Goal: Task Accomplishment & Management: Use online tool/utility

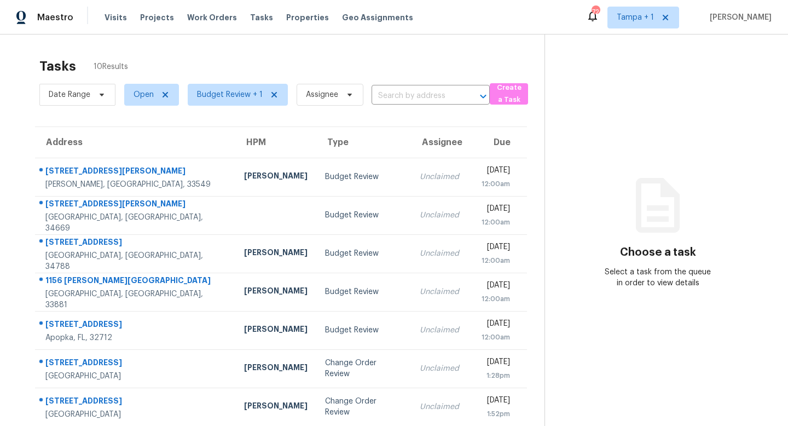
scroll to position [124, 0]
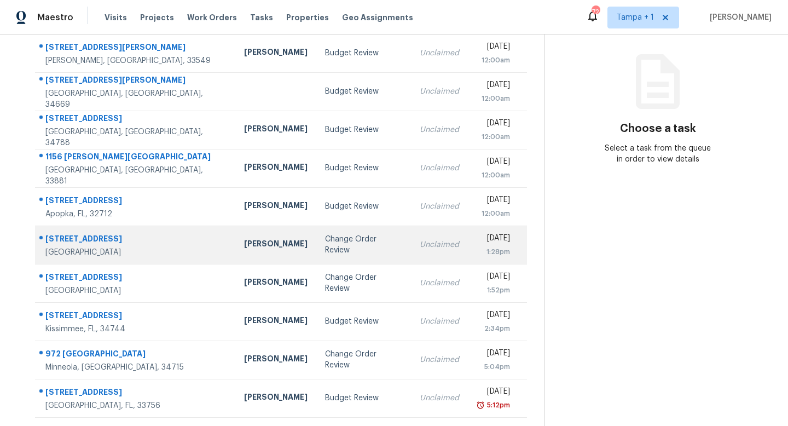
click at [325, 248] on div "Change Order Review" at bounding box center [363, 245] width 77 height 22
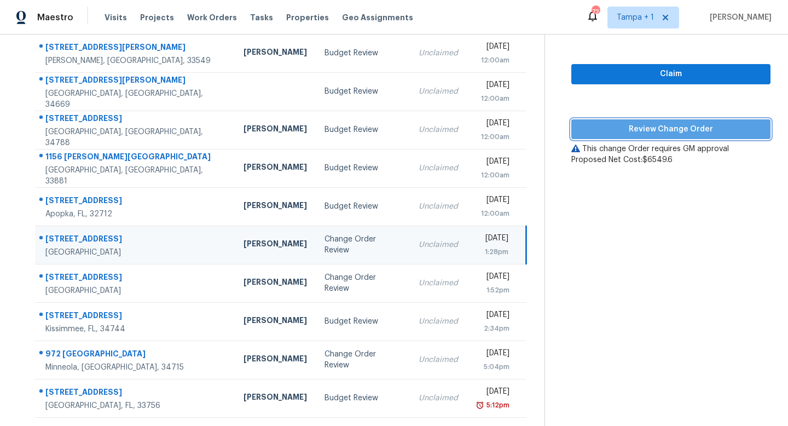
click at [659, 131] on span "Review Change Order" at bounding box center [671, 130] width 182 height 14
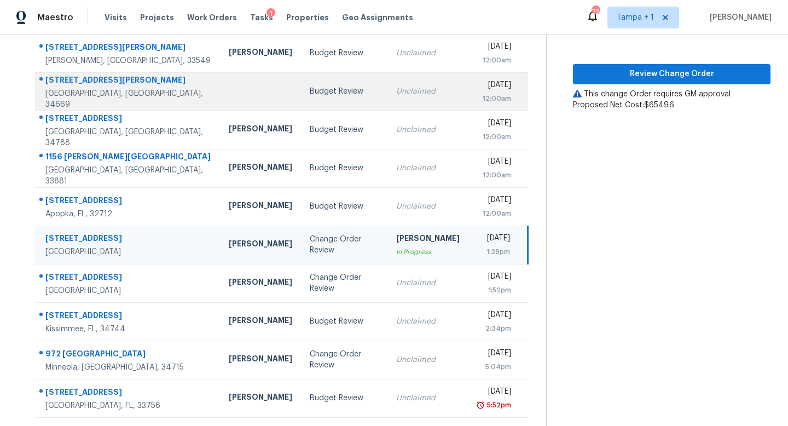
scroll to position [0, 0]
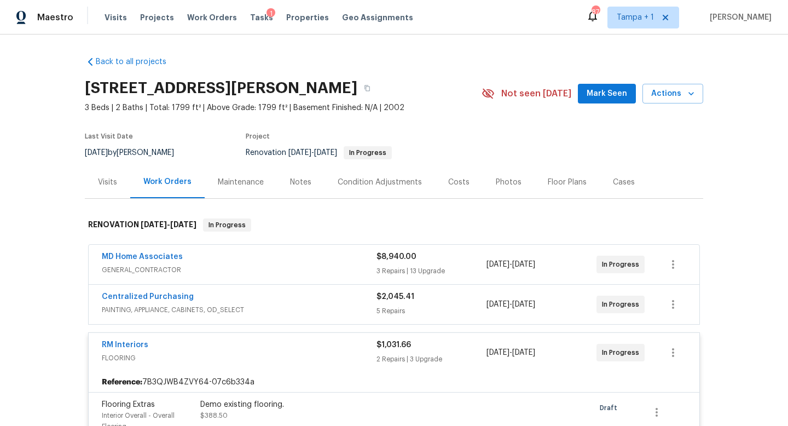
click at [332, 339] on div "RM Interiors FLOORING $1,031.66 2 Repairs | 3 Upgrade 9/4/2025 - 9/9/2025 In Pr…" at bounding box center [394, 352] width 611 height 39
click at [331, 357] on span "FLOORING" at bounding box center [239, 358] width 275 height 11
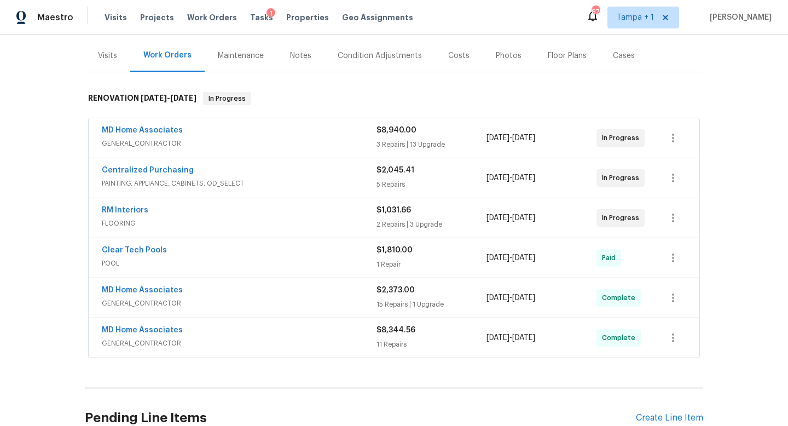
scroll to position [195, 0]
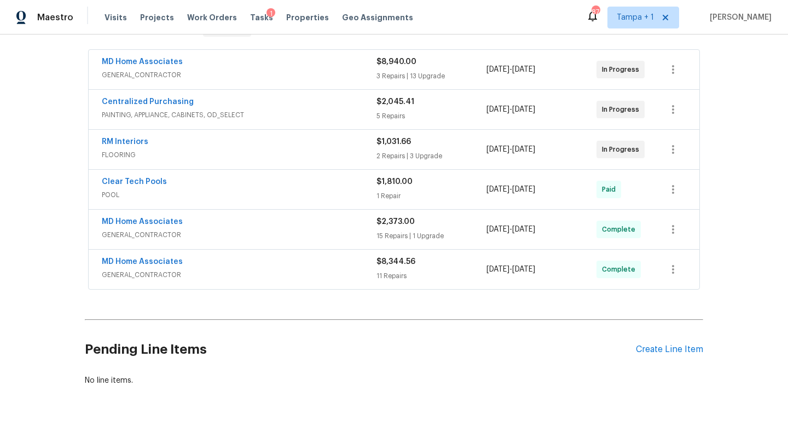
click at [334, 115] on span "PAINTING, APPLIANCE, CABINETS, OD_SELECT" at bounding box center [239, 114] width 275 height 11
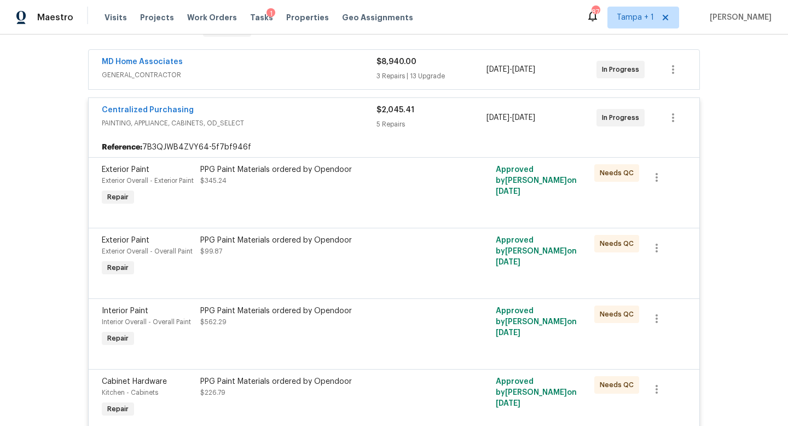
click at [343, 67] on div "MD Home Associates" at bounding box center [239, 62] width 275 height 13
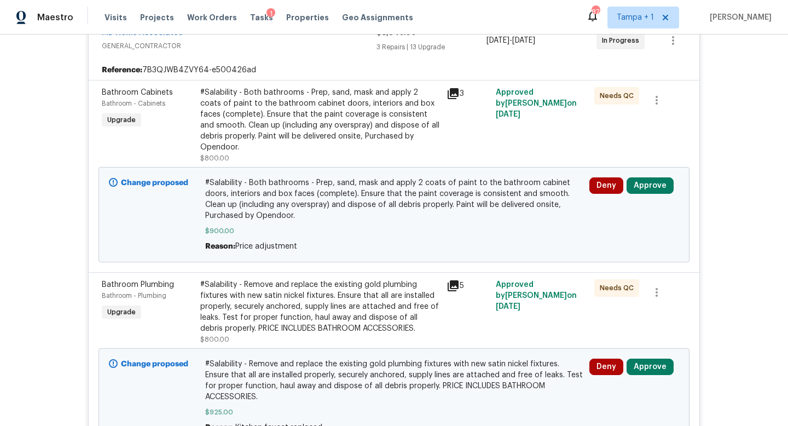
scroll to position [232, 0]
click at [649, 185] on button "Approve" at bounding box center [650, 186] width 47 height 16
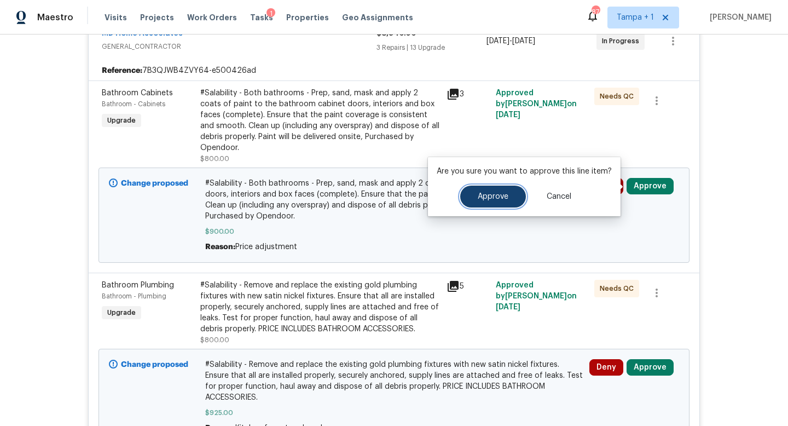
click at [500, 195] on span "Approve" at bounding box center [493, 197] width 31 height 8
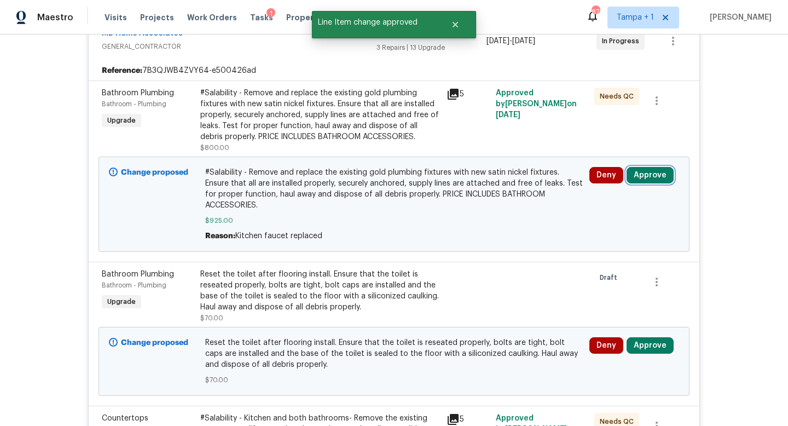
click at [653, 180] on button "Approve" at bounding box center [650, 175] width 47 height 16
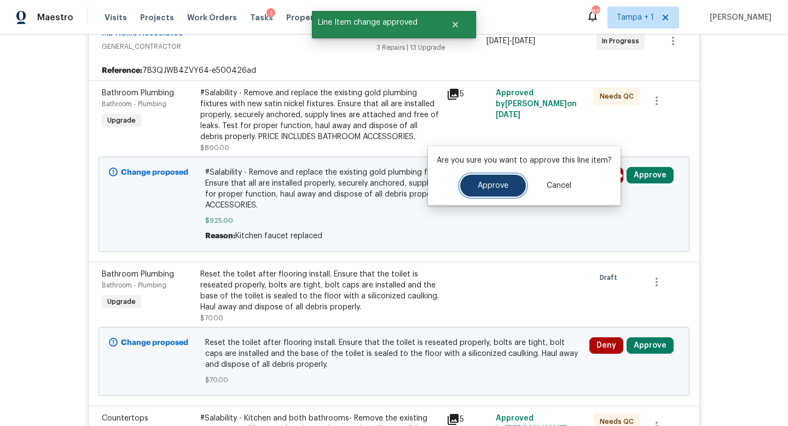
click at [505, 183] on span "Approve" at bounding box center [493, 186] width 31 height 8
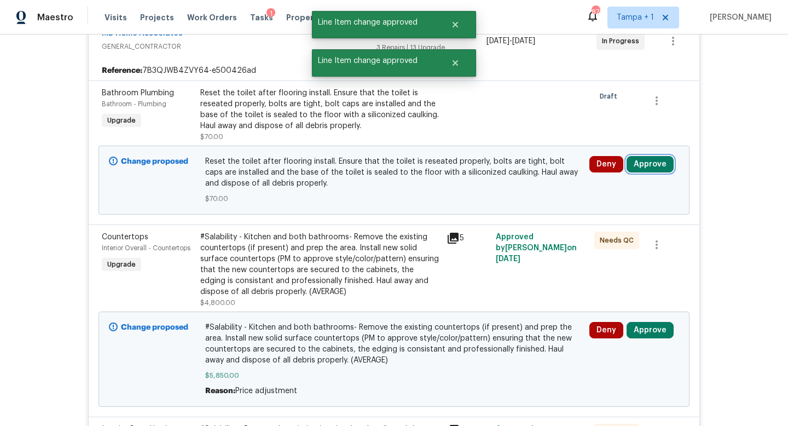
click at [645, 171] on button "Approve" at bounding box center [650, 164] width 47 height 16
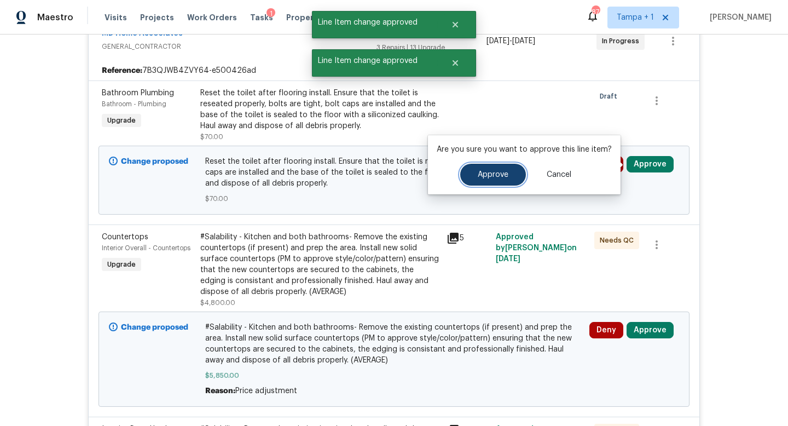
click at [501, 180] on button "Approve" at bounding box center [493, 175] width 66 height 22
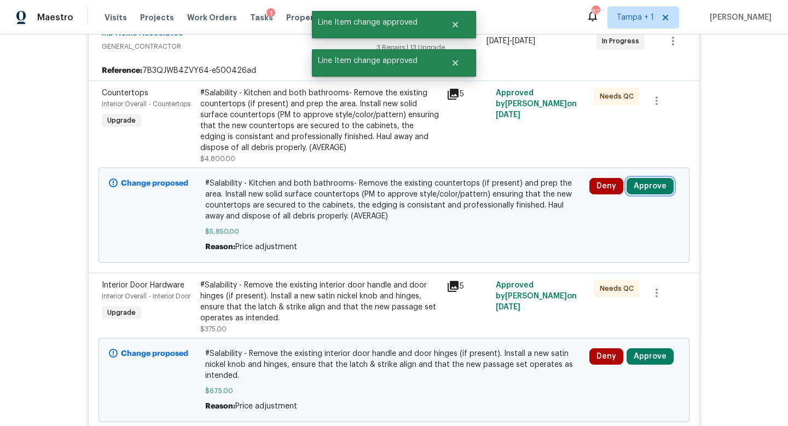
click at [649, 189] on button "Approve" at bounding box center [650, 186] width 47 height 16
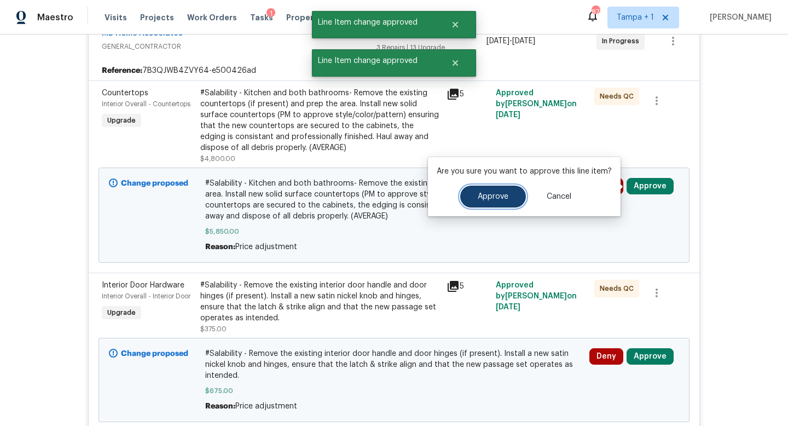
click at [506, 196] on button "Approve" at bounding box center [493, 197] width 66 height 22
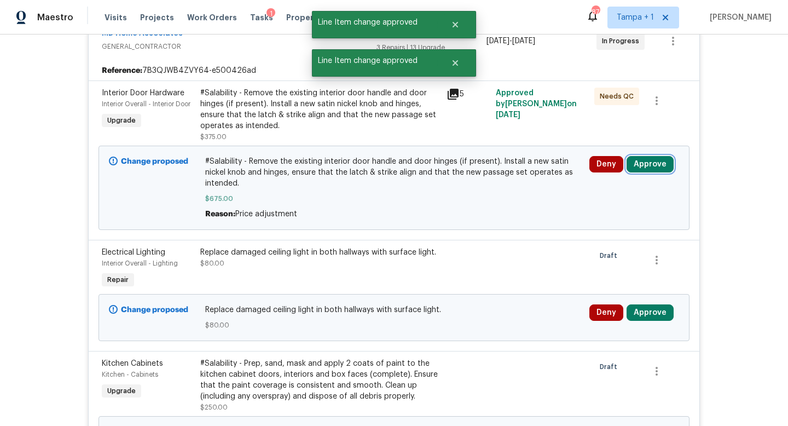
click at [652, 161] on button "Approve" at bounding box center [650, 164] width 47 height 16
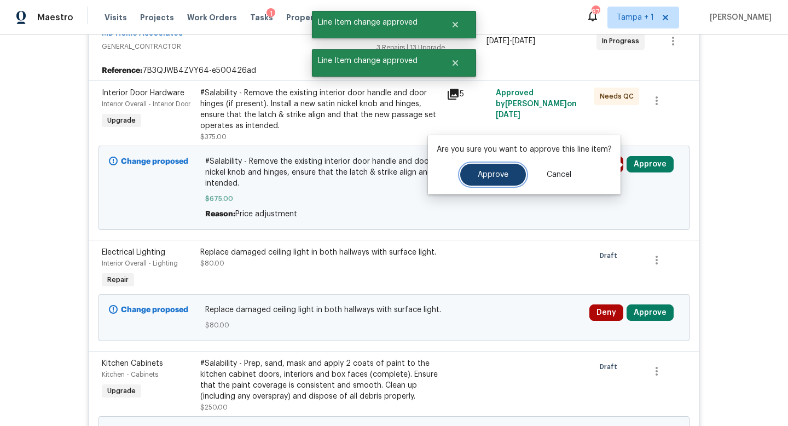
click at [497, 171] on span "Approve" at bounding box center [493, 175] width 31 height 8
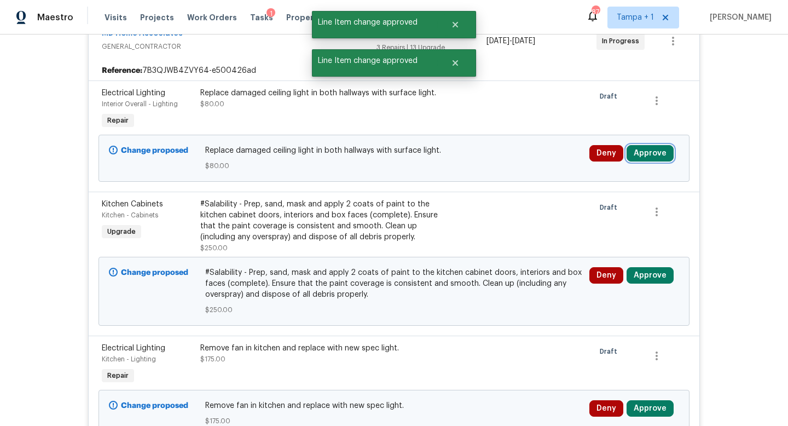
click at [656, 152] on button "Approve" at bounding box center [650, 153] width 47 height 16
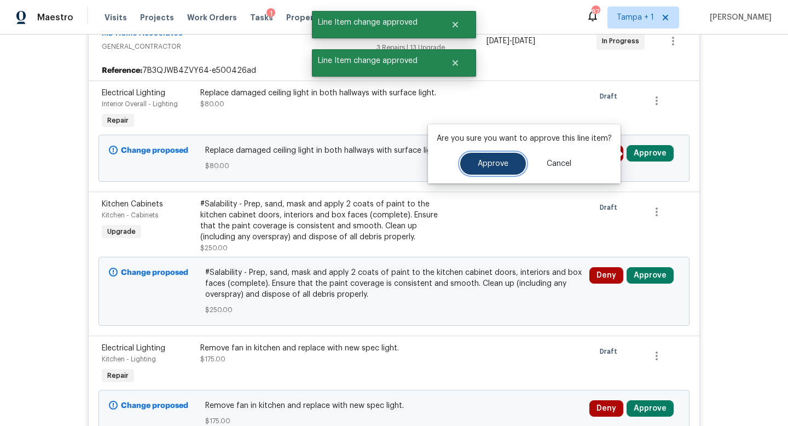
click at [493, 164] on span "Approve" at bounding box center [493, 164] width 31 height 8
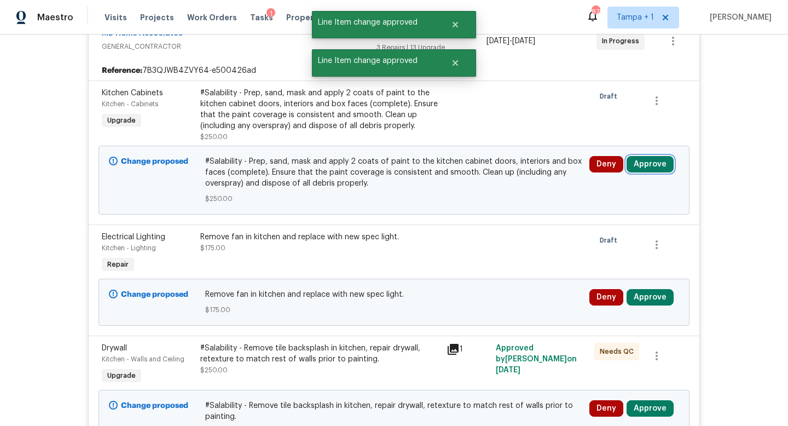
click at [649, 157] on button "Approve" at bounding box center [650, 164] width 47 height 16
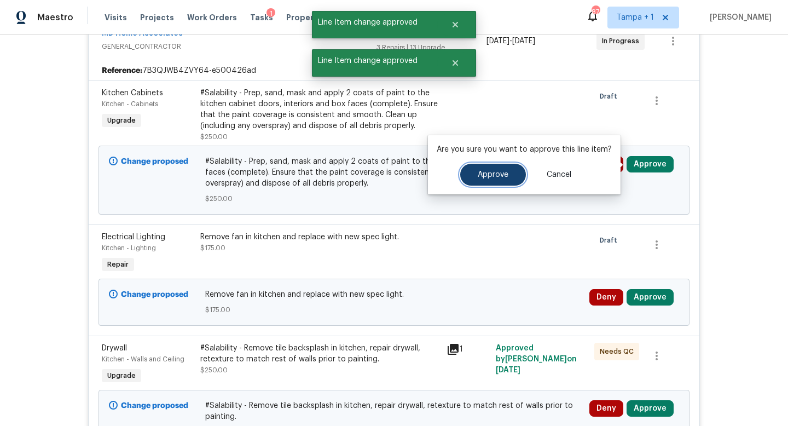
click at [499, 174] on span "Approve" at bounding box center [493, 175] width 31 height 8
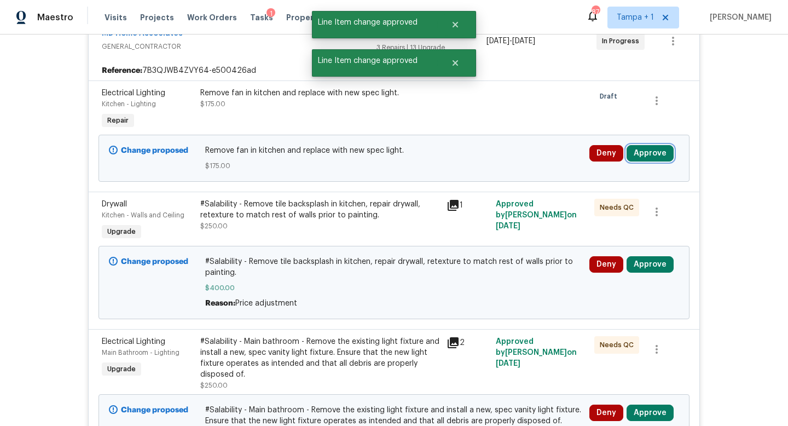
click at [647, 151] on button "Approve" at bounding box center [650, 153] width 47 height 16
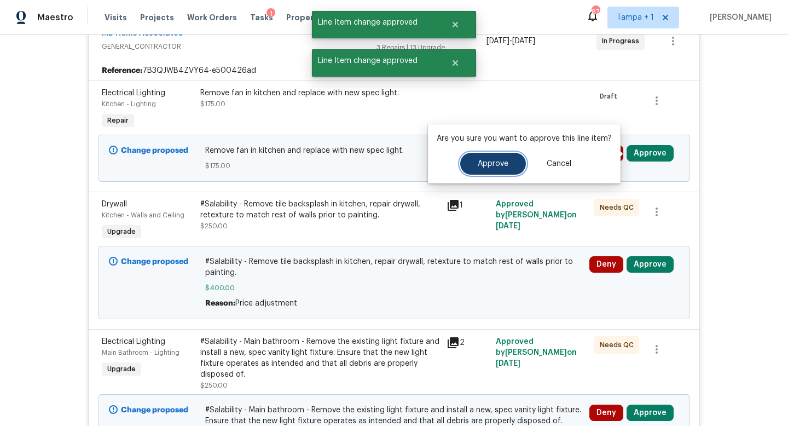
click at [488, 161] on span "Approve" at bounding box center [493, 164] width 31 height 8
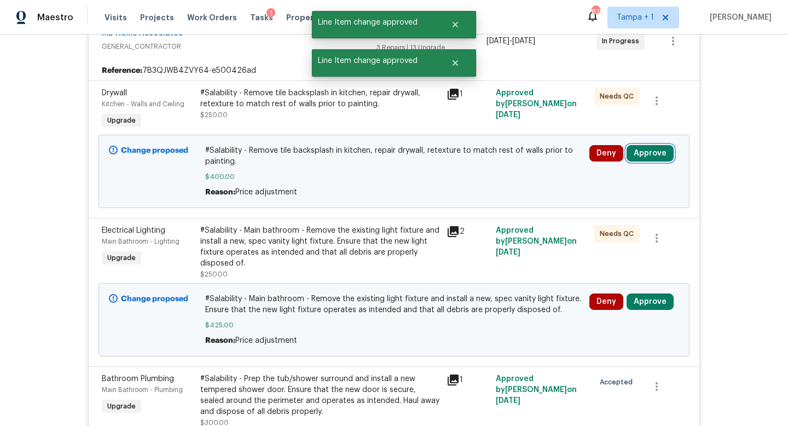
click at [651, 155] on button "Approve" at bounding box center [650, 153] width 47 height 16
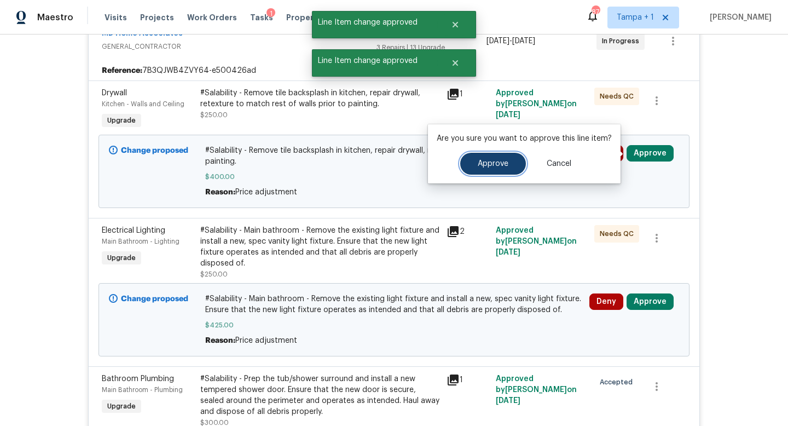
click at [492, 166] on span "Approve" at bounding box center [493, 164] width 31 height 8
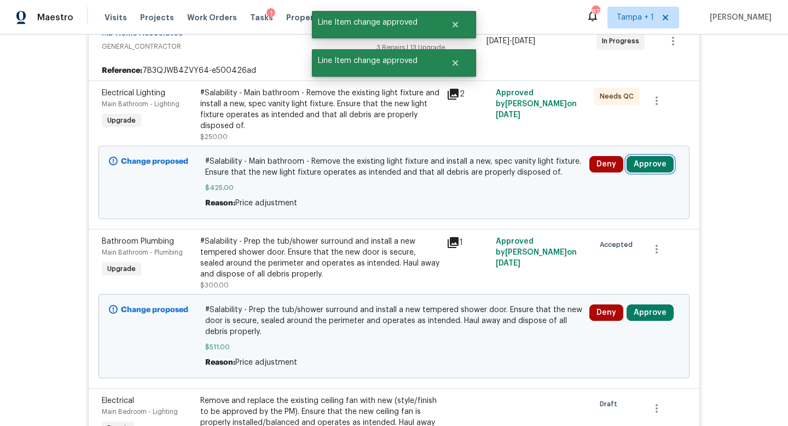
click at [654, 166] on button "Approve" at bounding box center [650, 164] width 47 height 16
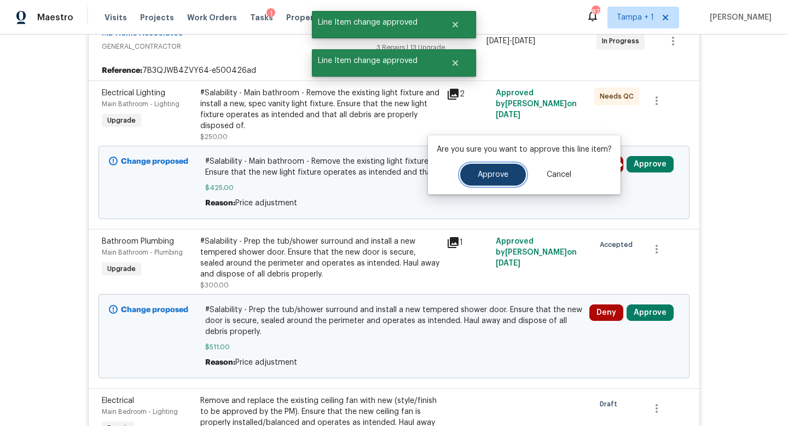
click at [487, 178] on button "Approve" at bounding box center [493, 175] width 66 height 22
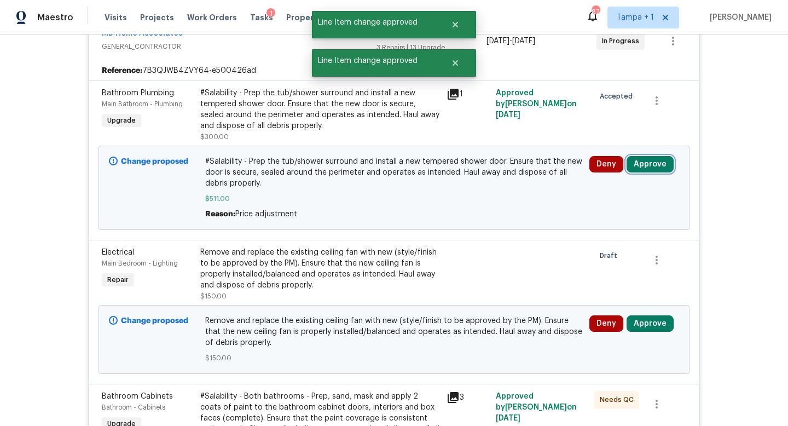
click at [647, 166] on button "Approve" at bounding box center [650, 164] width 47 height 16
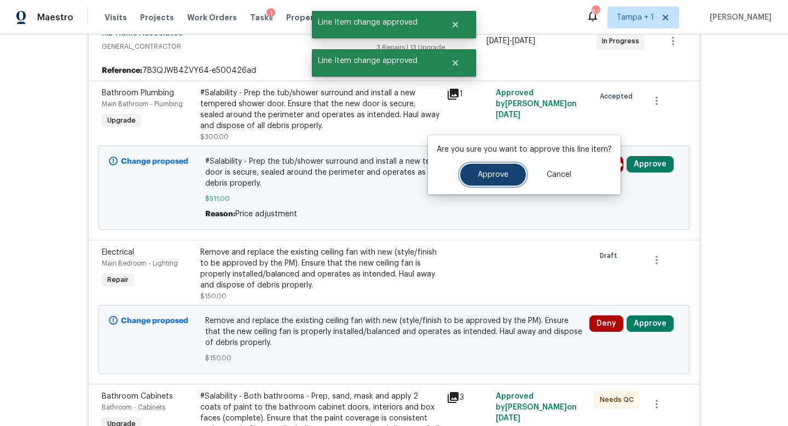
click at [487, 178] on span "Approve" at bounding box center [493, 175] width 31 height 8
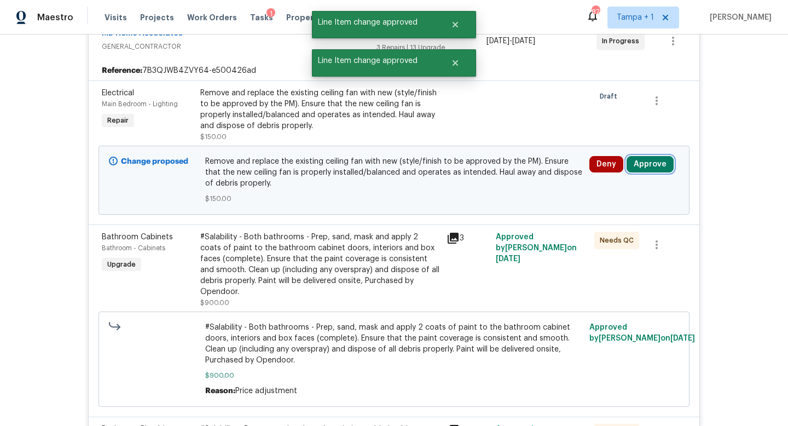
click at [648, 169] on button "Approve" at bounding box center [650, 164] width 47 height 16
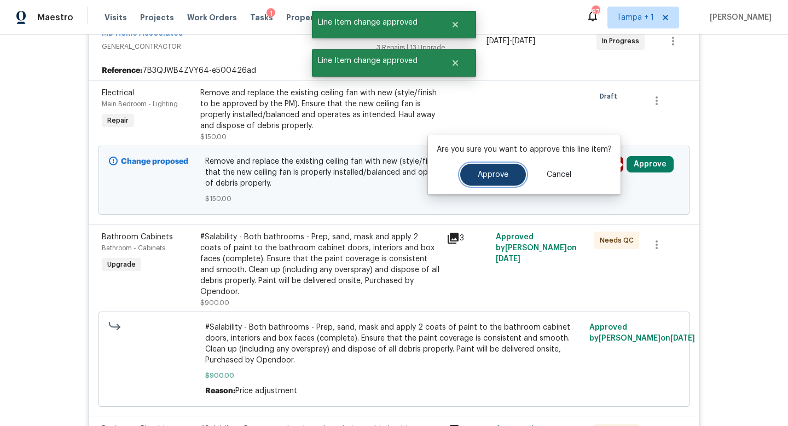
click at [482, 176] on span "Approve" at bounding box center [493, 175] width 31 height 8
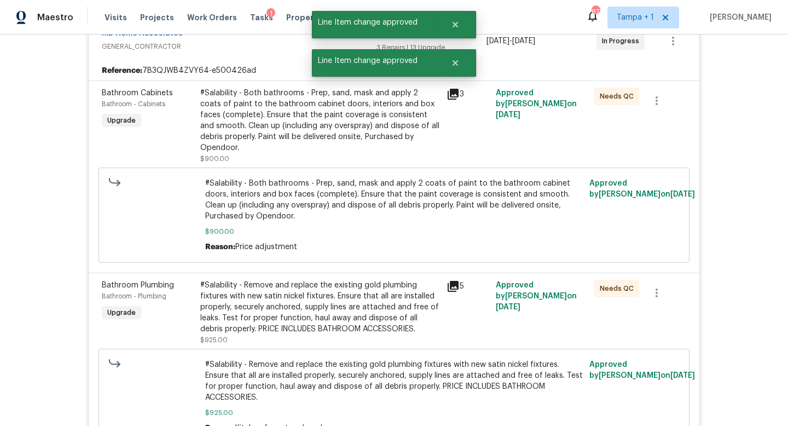
scroll to position [0, 0]
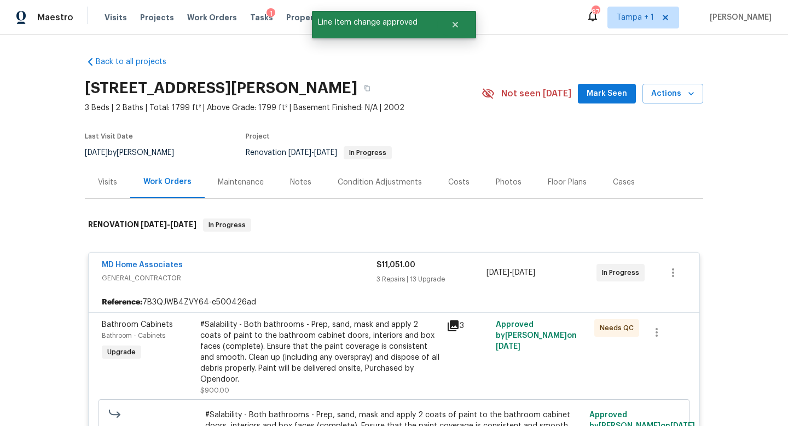
click at [327, 269] on div "MD Home Associates" at bounding box center [239, 265] width 275 height 13
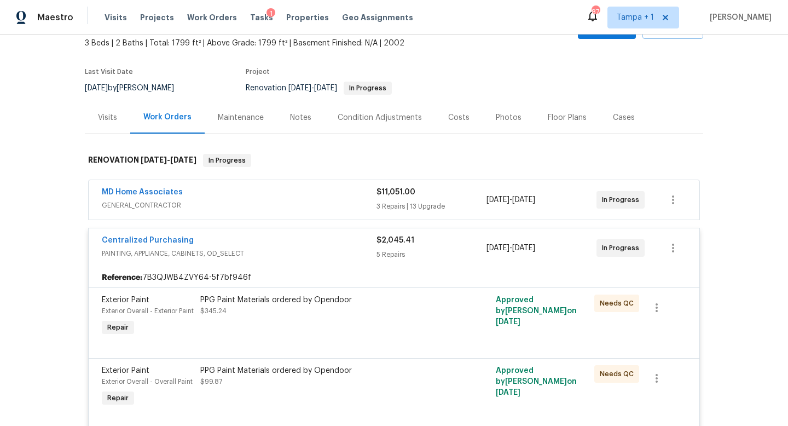
scroll to position [66, 0]
click at [333, 246] on div "Centralized Purchasing" at bounding box center [239, 240] width 275 height 13
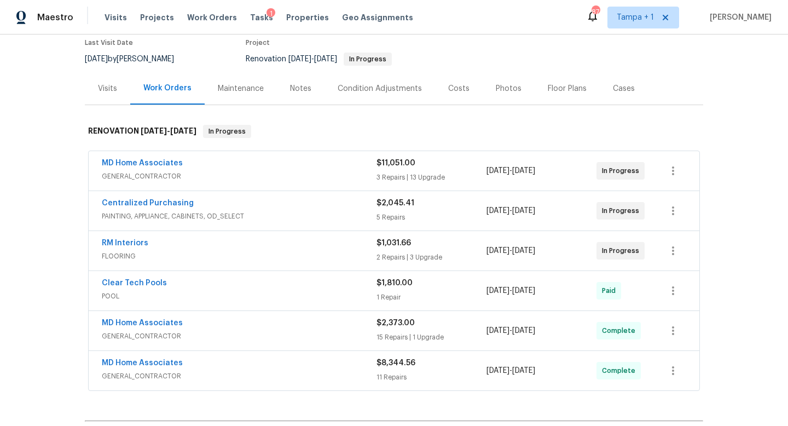
scroll to position [100, 0]
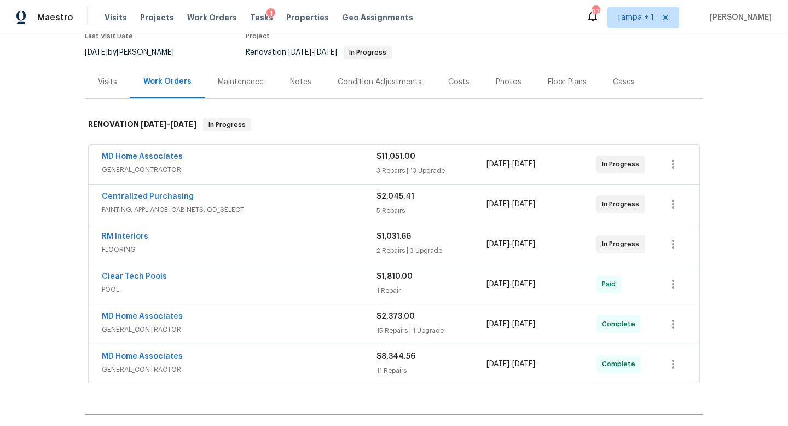
click at [333, 246] on span "FLOORING" at bounding box center [239, 249] width 275 height 11
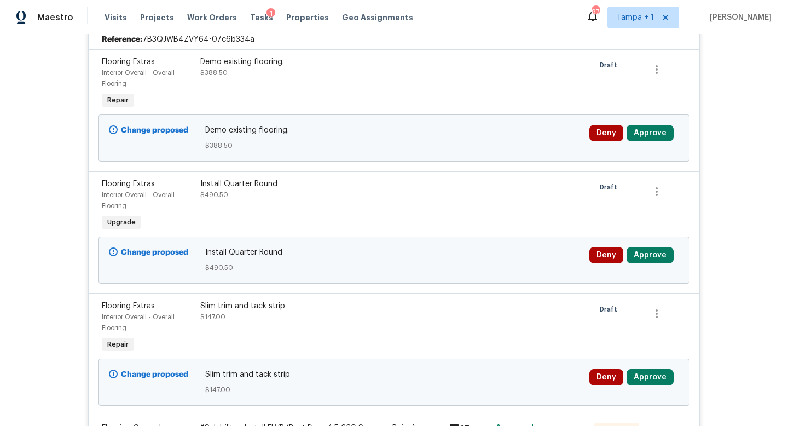
scroll to position [337, 0]
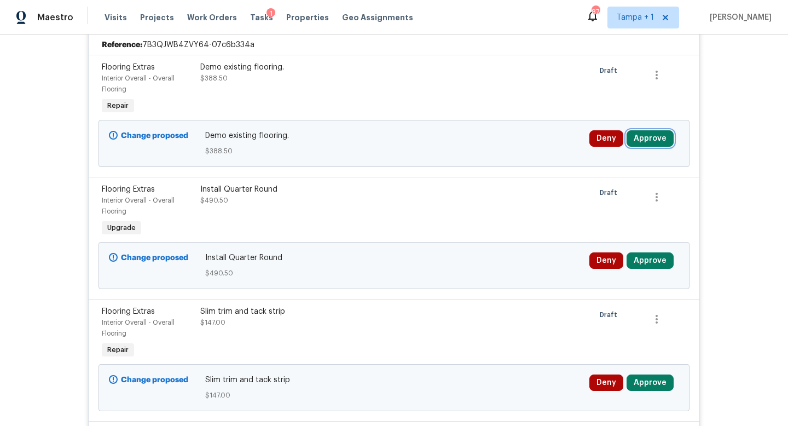
click at [644, 136] on button "Approve" at bounding box center [650, 138] width 47 height 16
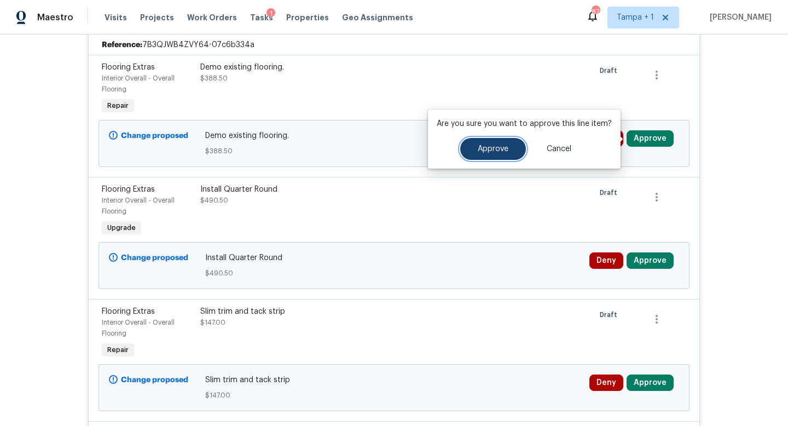
click at [512, 149] on button "Approve" at bounding box center [493, 149] width 66 height 22
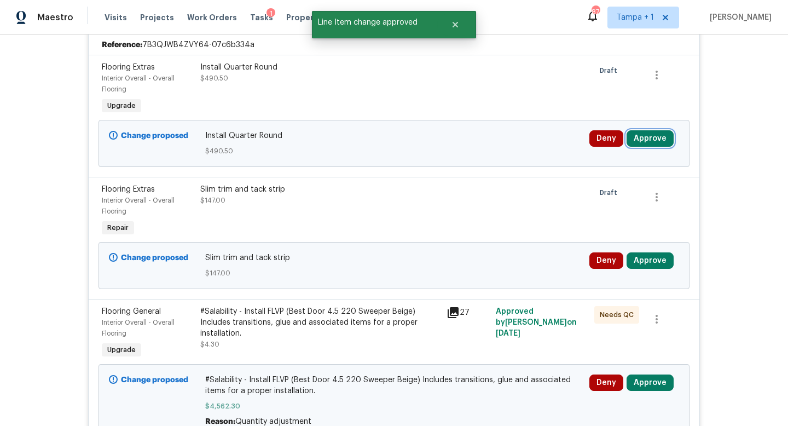
click at [649, 141] on button "Approve" at bounding box center [650, 138] width 47 height 16
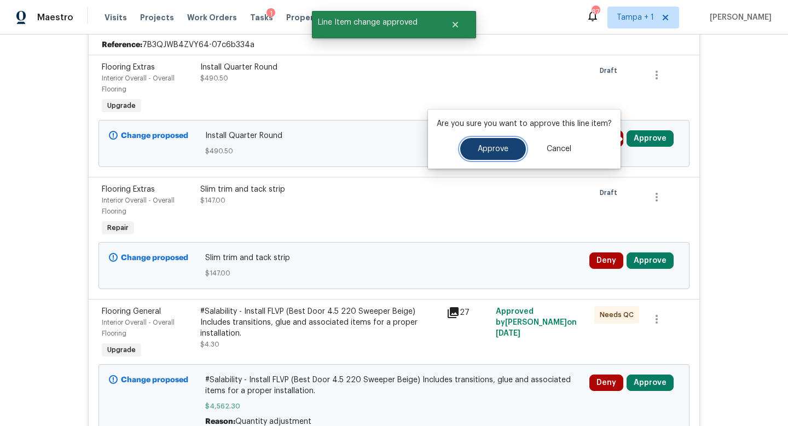
click at [494, 150] on span "Approve" at bounding box center [493, 149] width 31 height 8
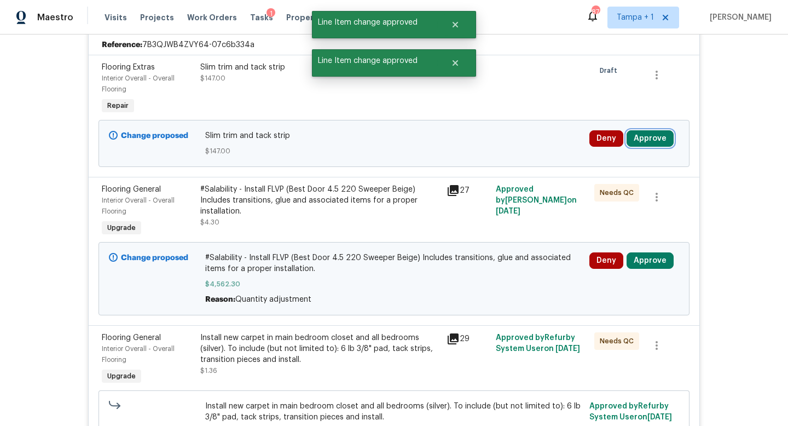
click at [656, 133] on button "Approve" at bounding box center [650, 138] width 47 height 16
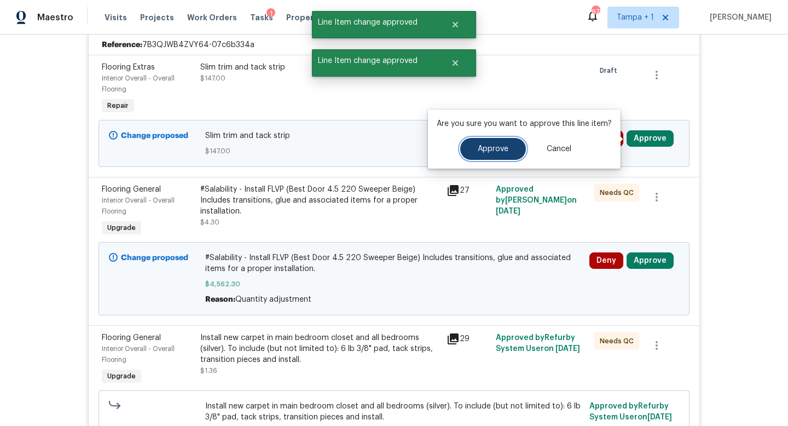
click at [486, 145] on button "Approve" at bounding box center [493, 149] width 66 height 22
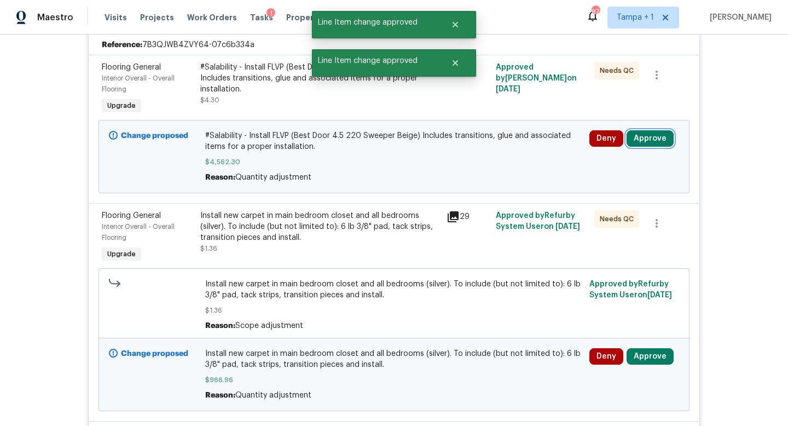
click at [656, 140] on button "Approve" at bounding box center [650, 138] width 47 height 16
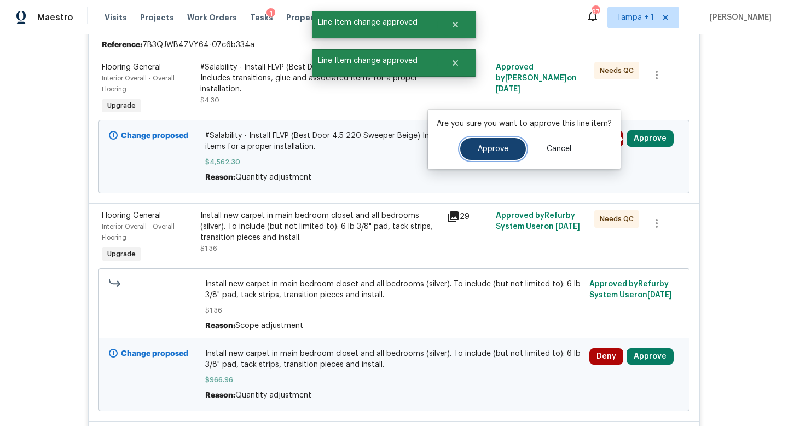
click at [483, 153] on span "Approve" at bounding box center [493, 149] width 31 height 8
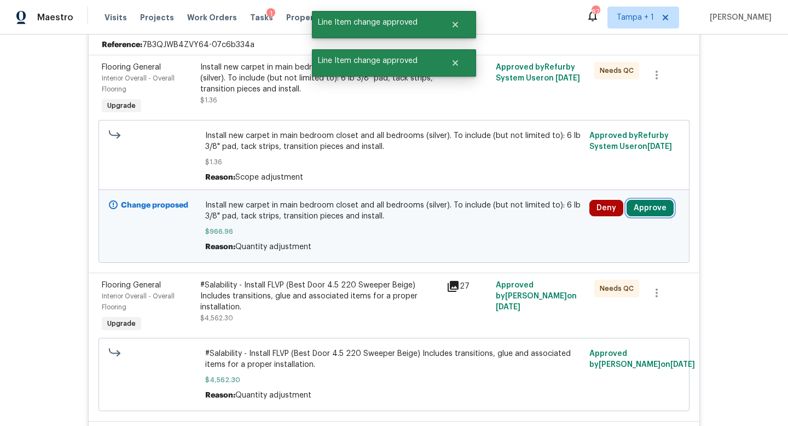
click at [650, 204] on button "Approve" at bounding box center [650, 208] width 47 height 16
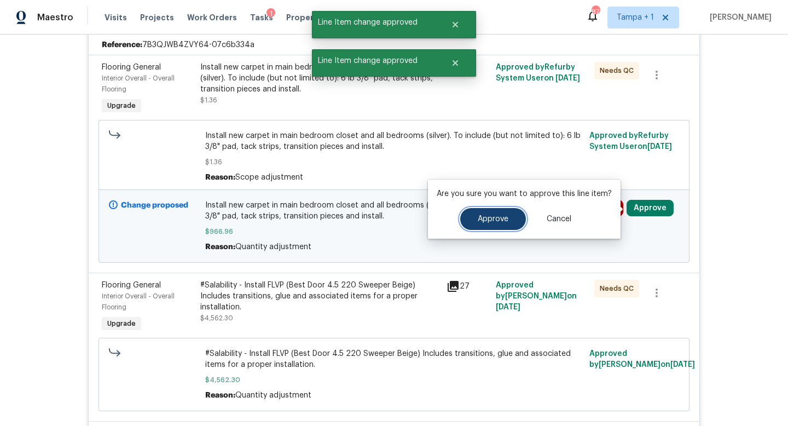
click at [484, 214] on button "Approve" at bounding box center [493, 219] width 66 height 22
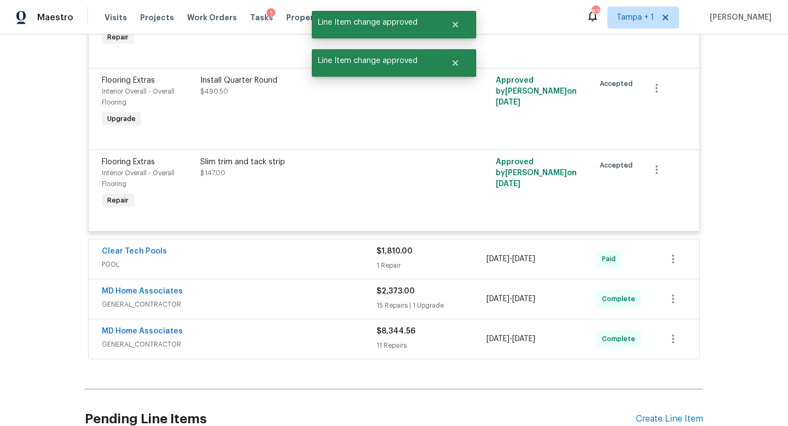
scroll to position [879, 0]
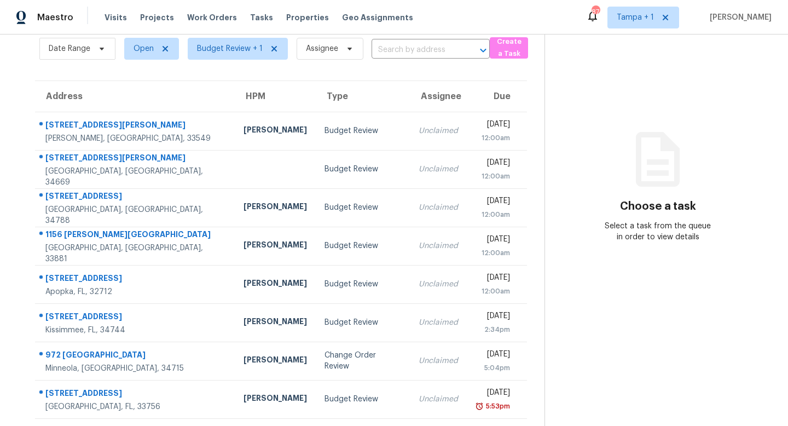
scroll to position [47, 0]
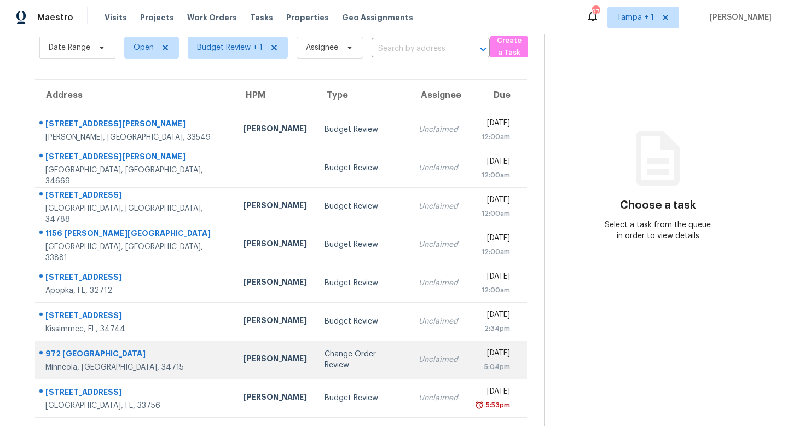
click at [325, 360] on div "Change Order Review" at bounding box center [363, 360] width 77 height 22
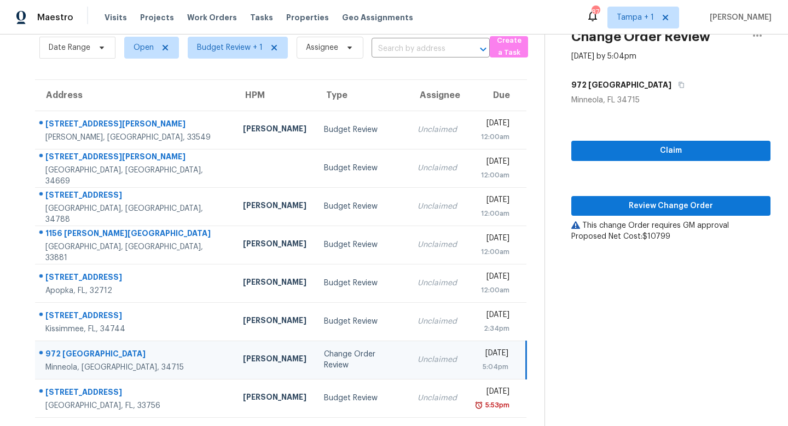
click at [324, 360] on div "Change Order Review" at bounding box center [362, 360] width 76 height 22
click at [671, 204] on span "Review Change Order" at bounding box center [671, 206] width 182 height 14
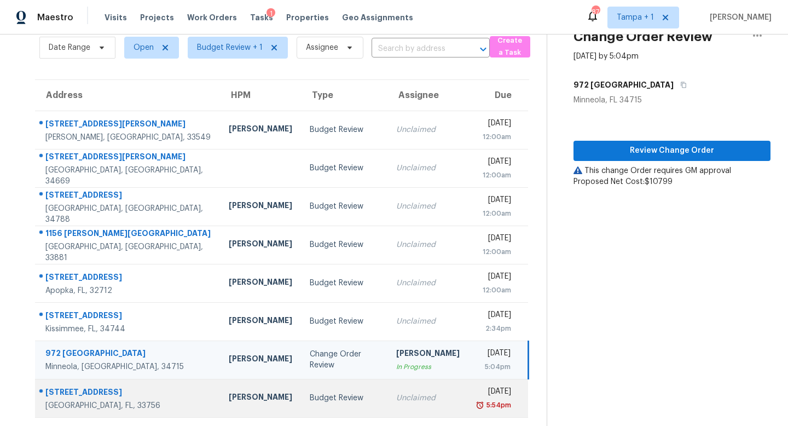
click at [310, 394] on div "Budget Review" at bounding box center [344, 398] width 69 height 11
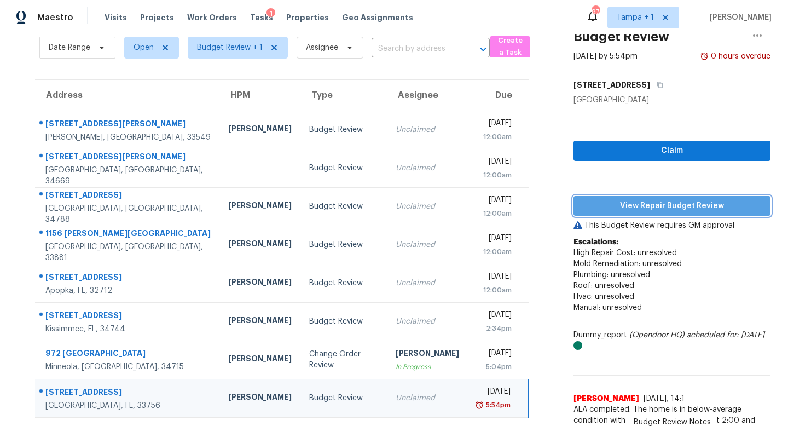
click at [659, 200] on span "View Repair Budget Review" at bounding box center [672, 206] width 180 height 14
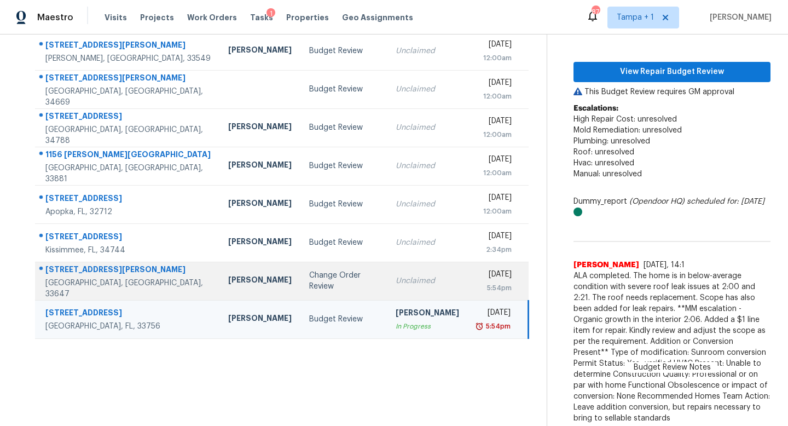
click at [309, 285] on div "Change Order Review" at bounding box center [343, 281] width 69 height 22
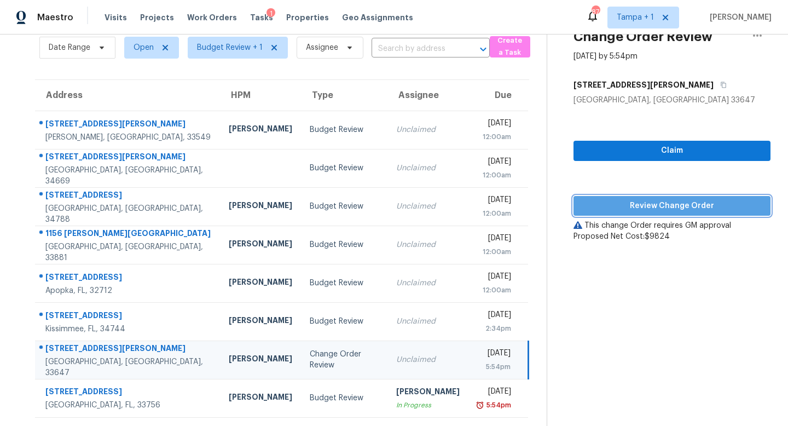
click at [679, 201] on span "Review Change Order" at bounding box center [672, 206] width 180 height 14
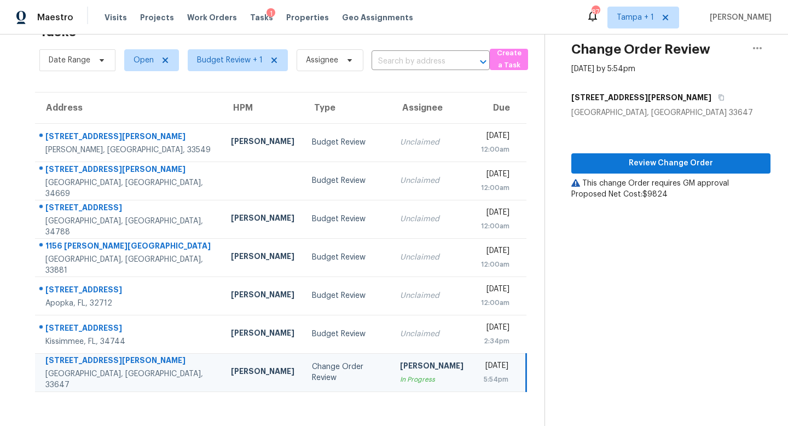
scroll to position [34, 0]
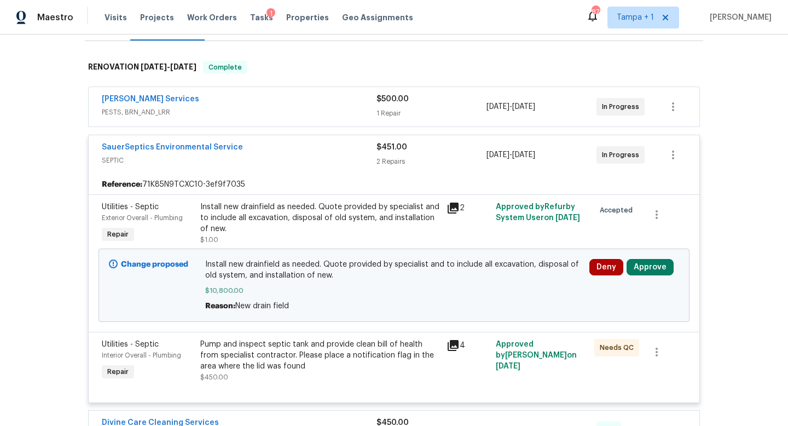
scroll to position [255, 0]
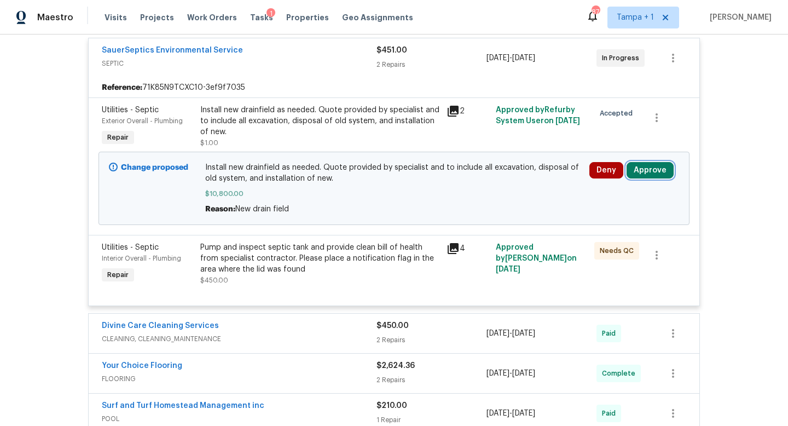
click at [644, 171] on button "Approve" at bounding box center [650, 170] width 47 height 16
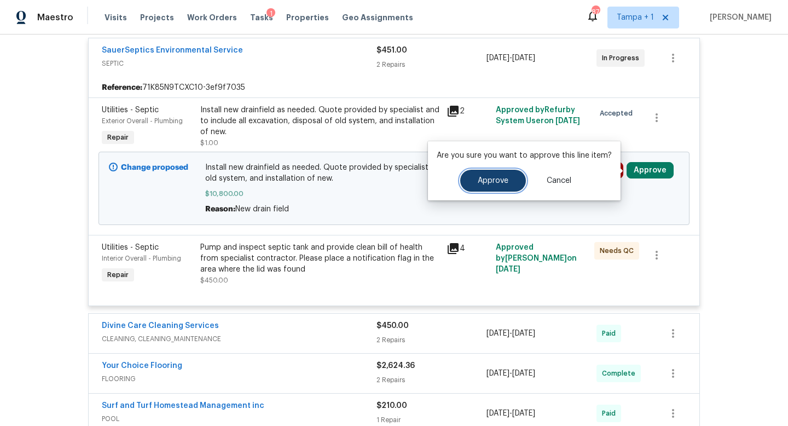
click at [491, 183] on span "Approve" at bounding box center [493, 181] width 31 height 8
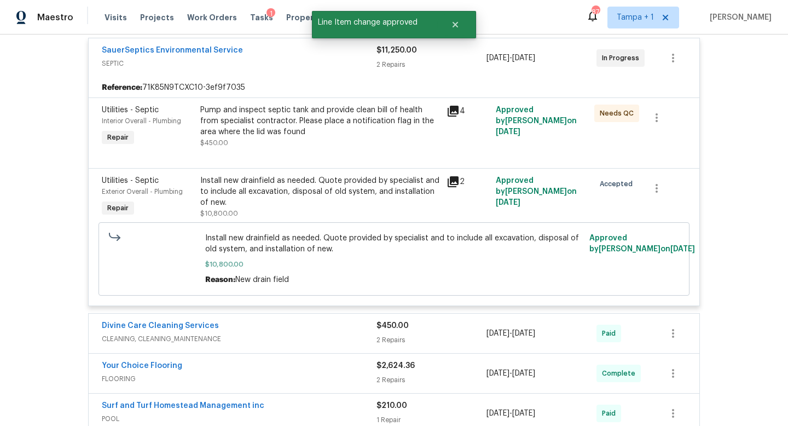
click at [338, 58] on span "SEPTIC" at bounding box center [239, 63] width 275 height 11
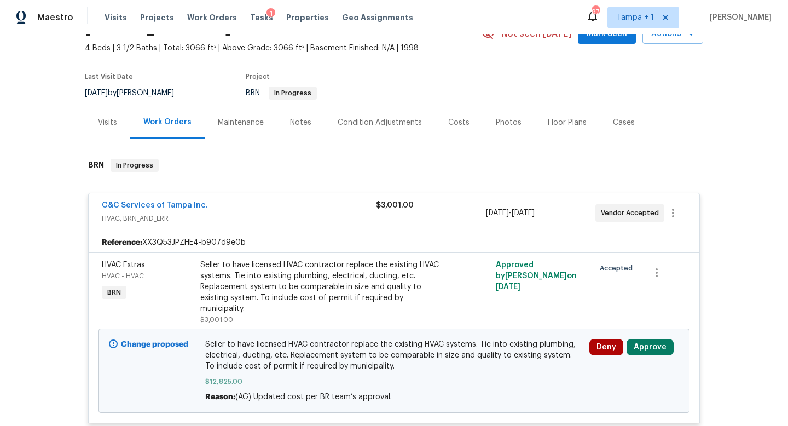
scroll to position [55, 0]
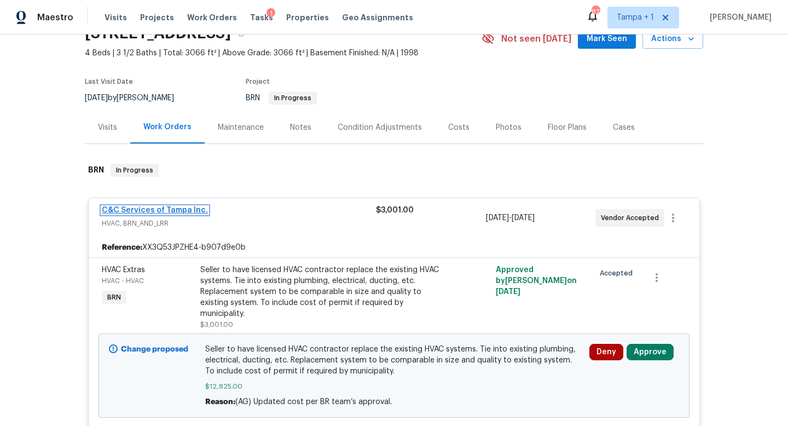
click at [168, 208] on link "C&C Services of Tampa Inc." at bounding box center [155, 210] width 106 height 8
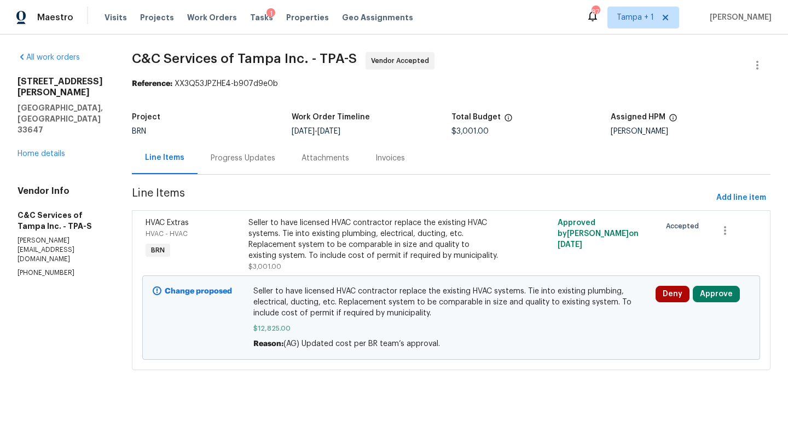
click at [257, 155] on div "Progress Updates" at bounding box center [243, 158] width 65 height 11
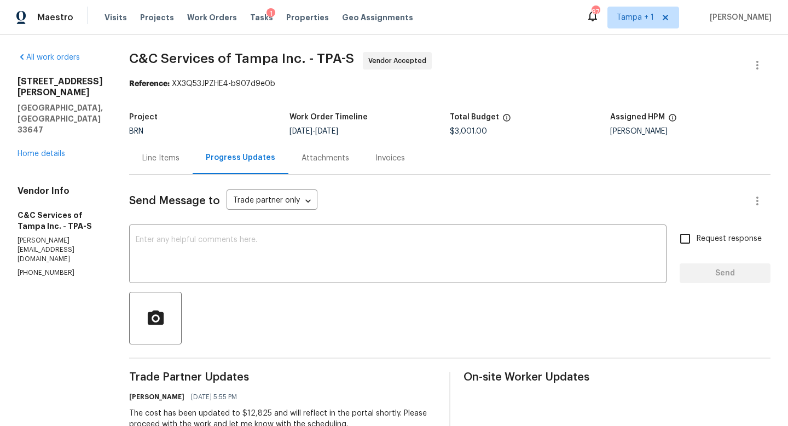
click at [180, 157] on div "Line Items" at bounding box center [160, 158] width 37 height 11
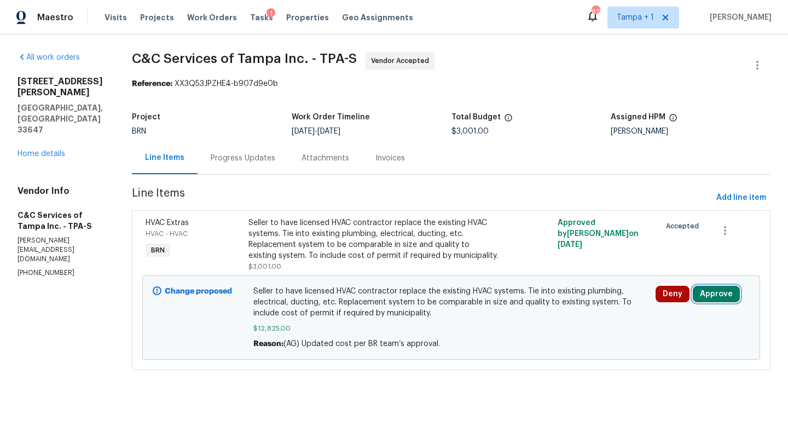
click at [716, 302] on button "Approve" at bounding box center [716, 294] width 47 height 16
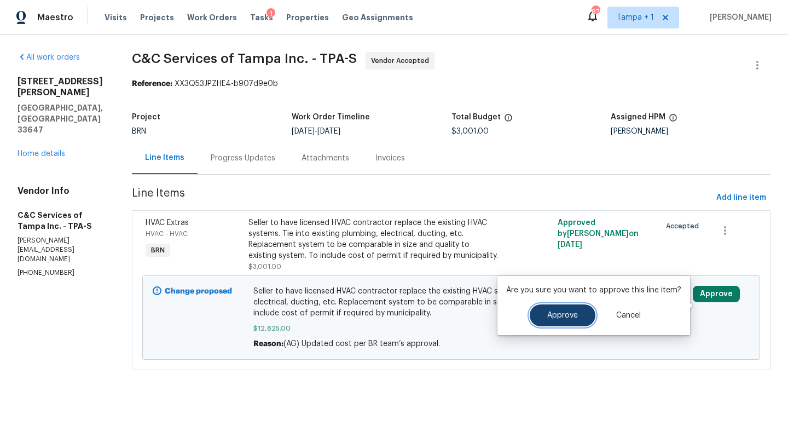
click at [561, 318] on span "Approve" at bounding box center [562, 315] width 31 height 8
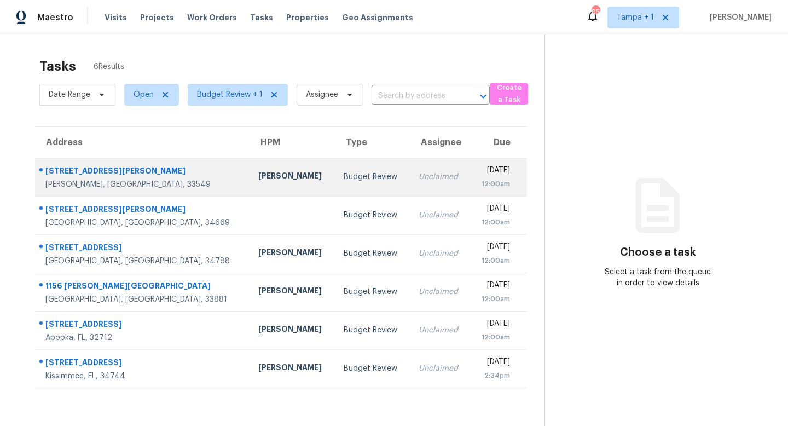
click at [410, 172] on td "Unclaimed" at bounding box center [440, 177] width 60 height 38
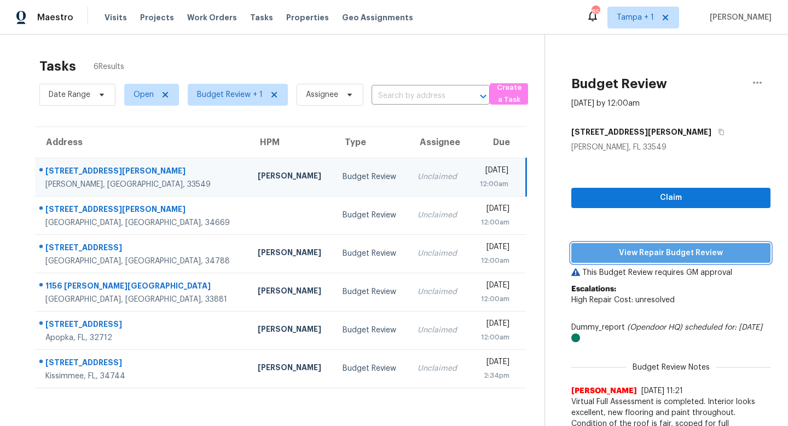
click at [664, 253] on span "View Repair Budget Review" at bounding box center [671, 253] width 182 height 14
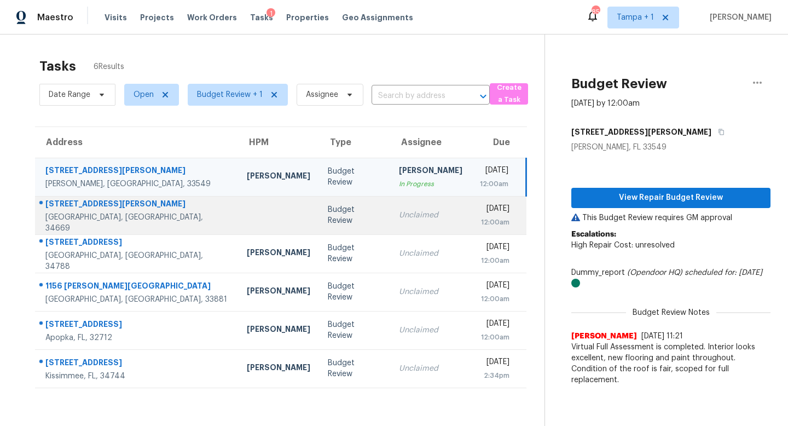
click at [399, 214] on div "Unclaimed" at bounding box center [431, 215] width 64 height 11
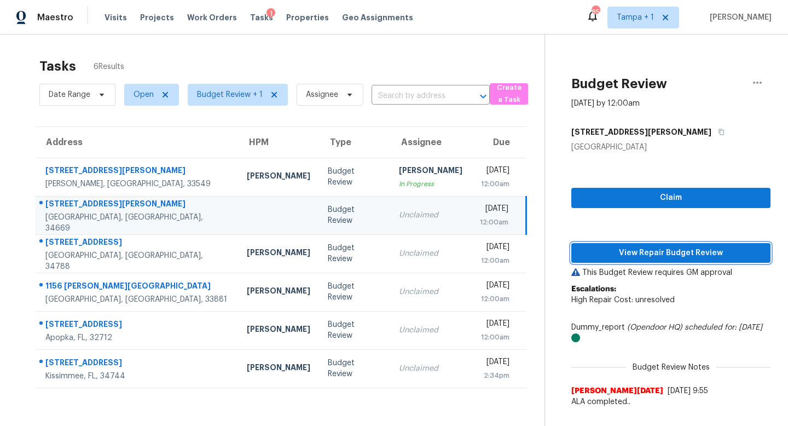
click at [663, 254] on span "View Repair Budget Review" at bounding box center [671, 253] width 182 height 14
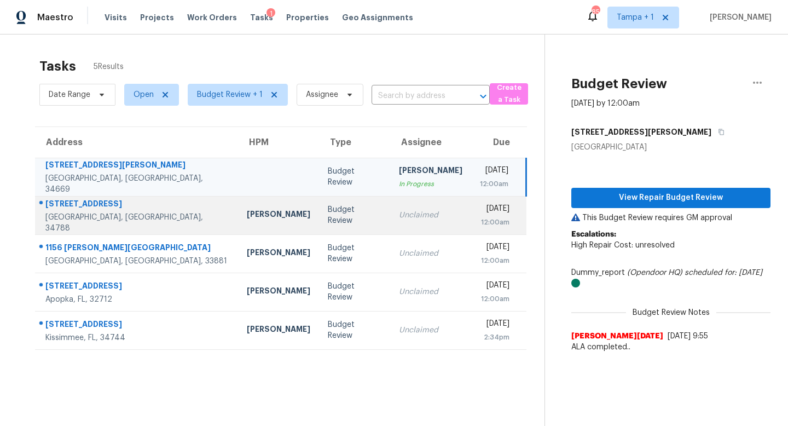
click at [319, 207] on td "Budget Review" at bounding box center [354, 215] width 71 height 38
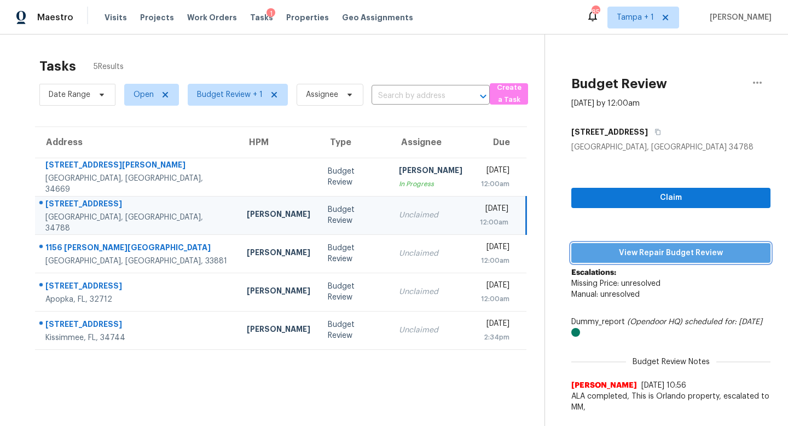
click at [631, 249] on span "View Repair Budget Review" at bounding box center [671, 253] width 182 height 14
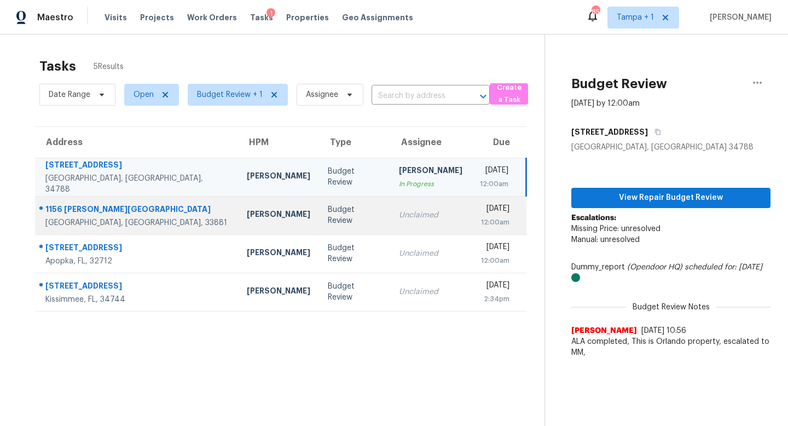
click at [399, 217] on div "Unclaimed" at bounding box center [431, 215] width 64 height 11
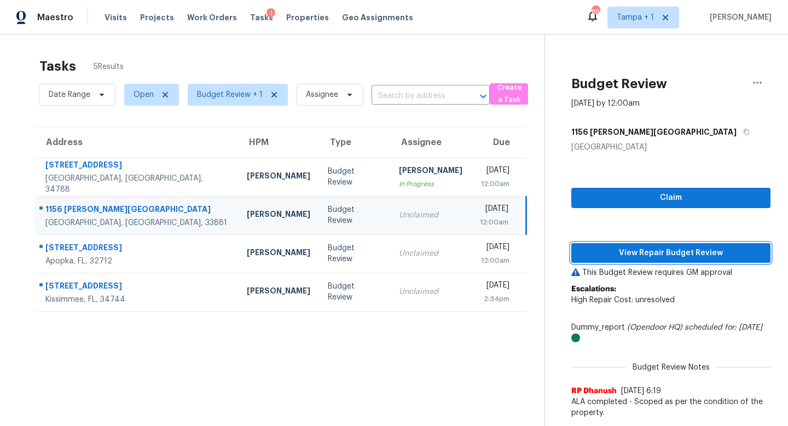
click at [652, 247] on span "View Repair Budget Review" at bounding box center [671, 253] width 182 height 14
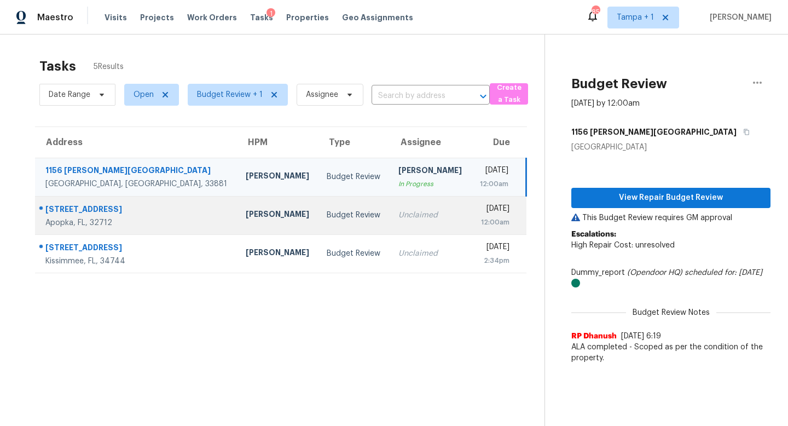
click at [390, 221] on td "Unclaimed" at bounding box center [431, 215] width 82 height 38
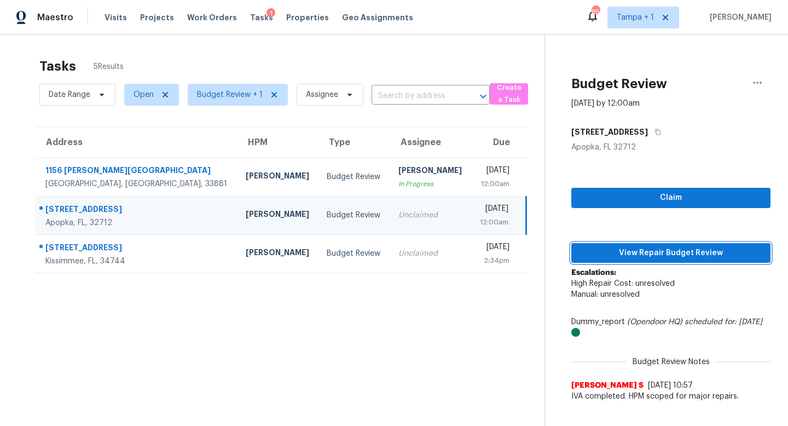
click at [643, 249] on span "View Repair Budget Review" at bounding box center [671, 253] width 182 height 14
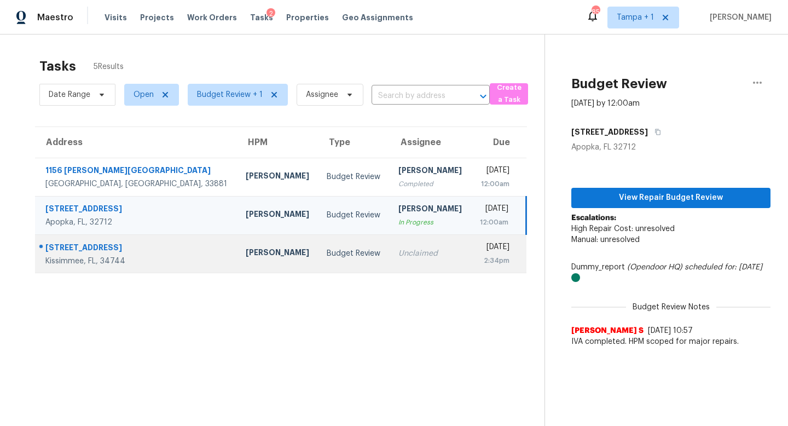
click at [390, 257] on td "Unclaimed" at bounding box center [431, 253] width 82 height 38
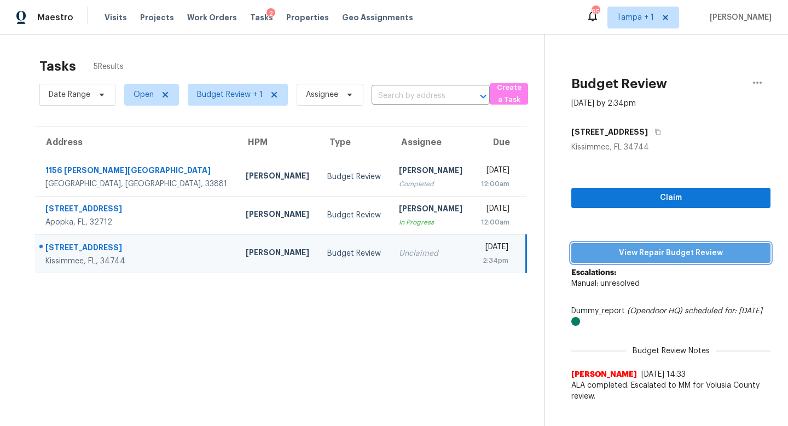
click at [660, 250] on span "View Repair Budget Review" at bounding box center [671, 253] width 182 height 14
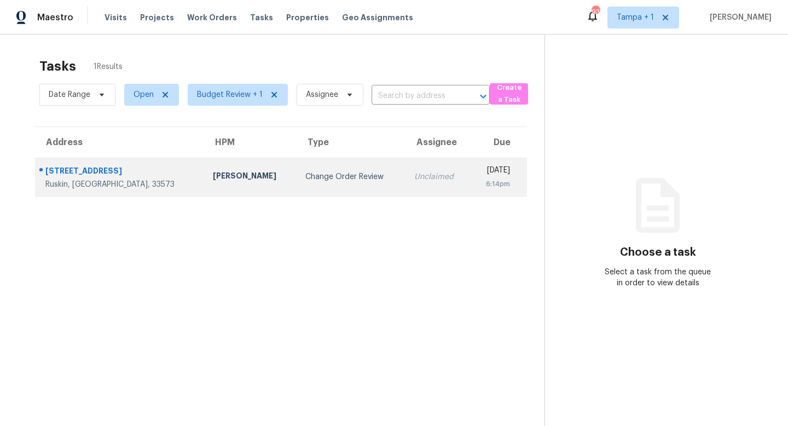
click at [347, 178] on td "Change Order Review" at bounding box center [351, 177] width 109 height 38
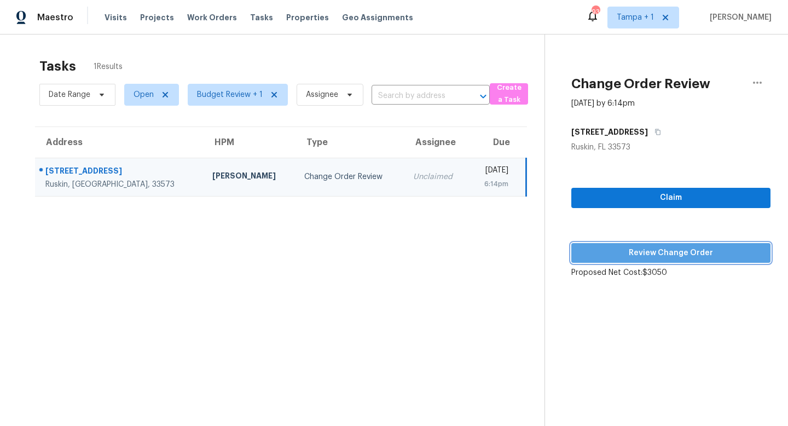
click at [685, 253] on span "Review Change Order" at bounding box center [671, 253] width 182 height 14
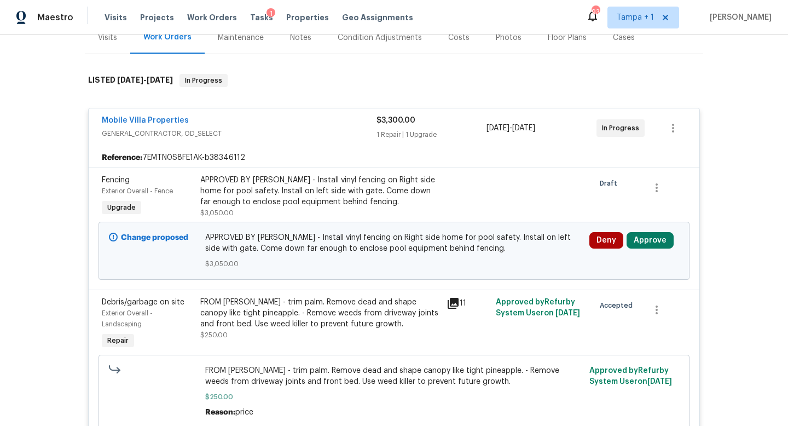
scroll to position [184, 0]
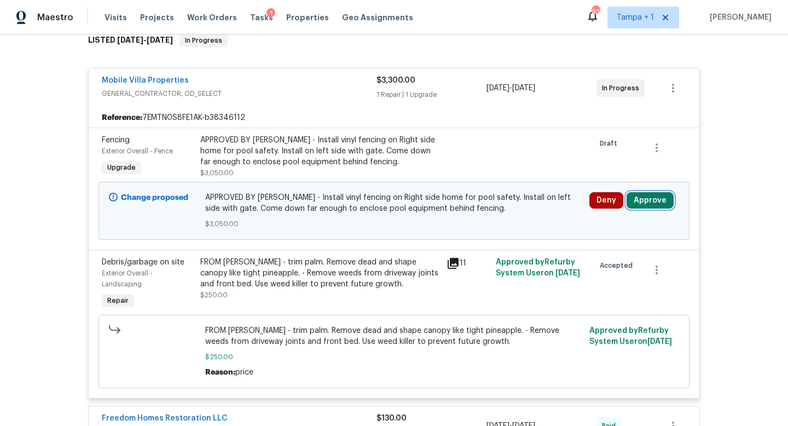
click at [653, 201] on button "Approve" at bounding box center [650, 200] width 47 height 16
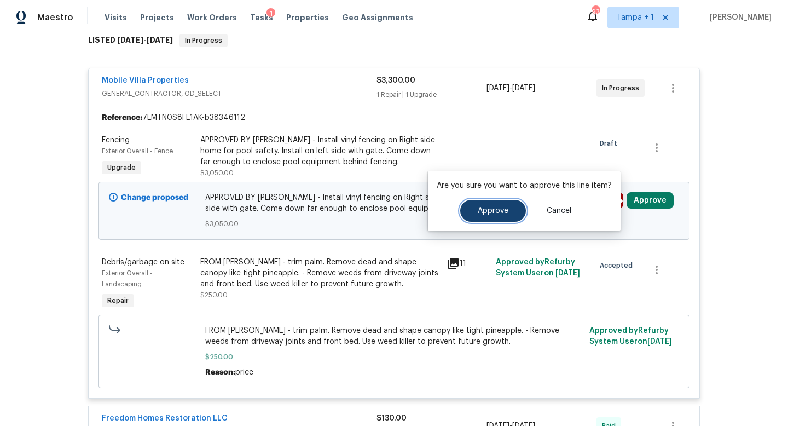
click at [495, 213] on span "Approve" at bounding box center [493, 211] width 31 height 8
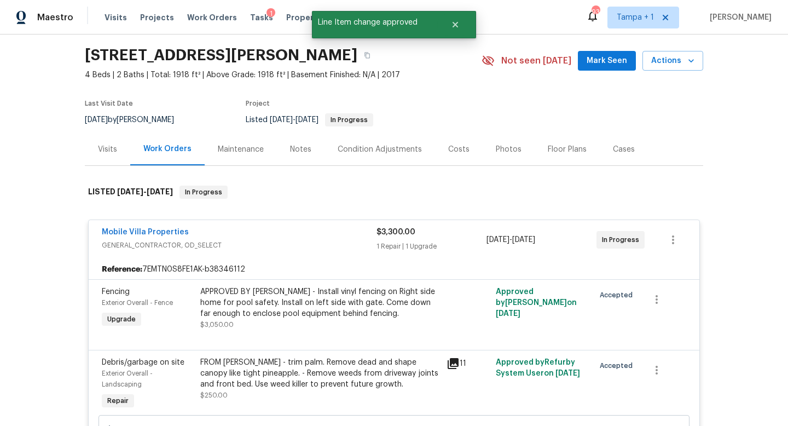
scroll to position [0, 0]
